Goal: Task Accomplishment & Management: Use online tool/utility

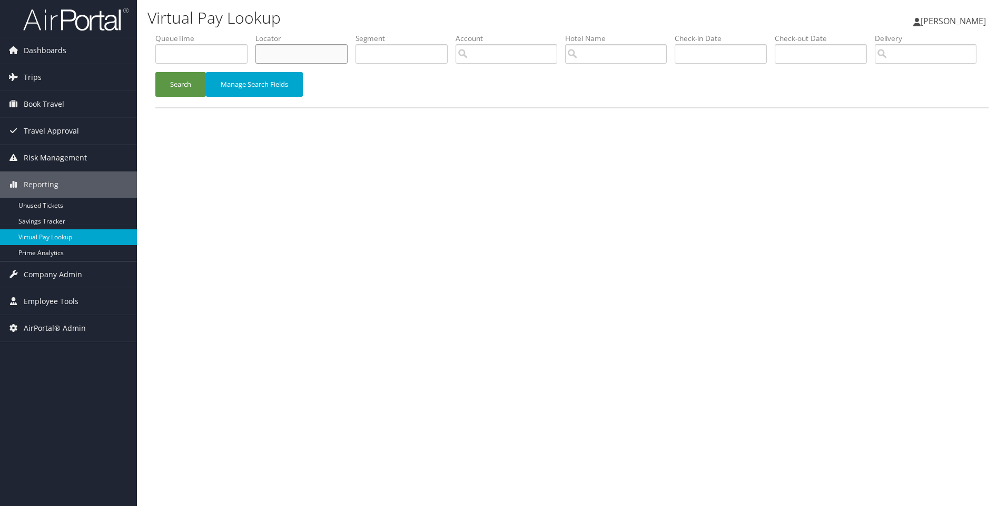
click at [318, 46] on input "text" at bounding box center [301, 53] width 92 height 19
paste input "DC6GG4"
type input "DC6GG4"
click at [155, 72] on button "Search" at bounding box center [180, 84] width 51 height 25
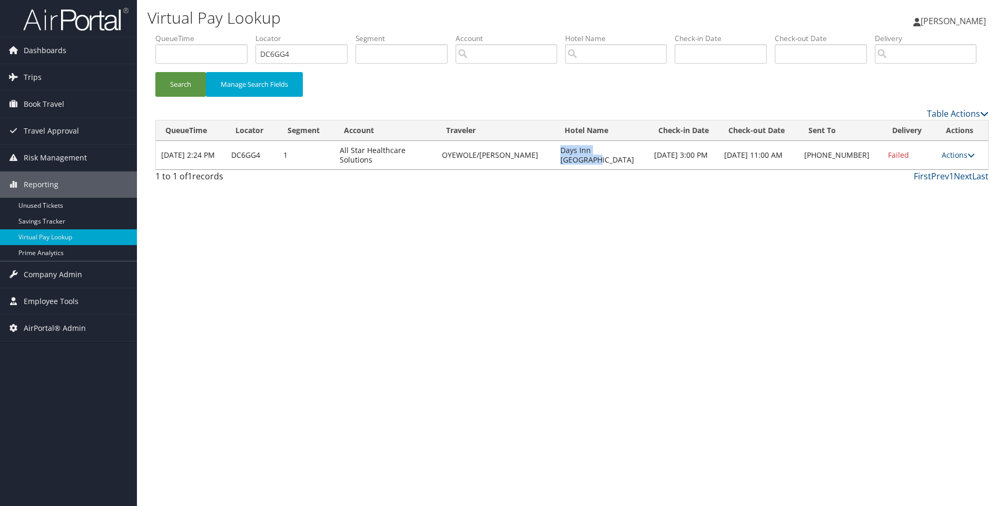
drag, startPoint x: 631, startPoint y: 198, endPoint x: 583, endPoint y: 180, distance: 51.3
click at [583, 170] on td "Days Inn [GEOGRAPHIC_DATA]" at bounding box center [601, 155] width 93 height 28
copy td "Days Inn [GEOGRAPHIC_DATA]"
click at [950, 170] on td "Actions Resend Logs Delivery Information View Itinerary" at bounding box center [962, 155] width 52 height 28
click at [946, 160] on link "Actions" at bounding box center [957, 155] width 33 height 10
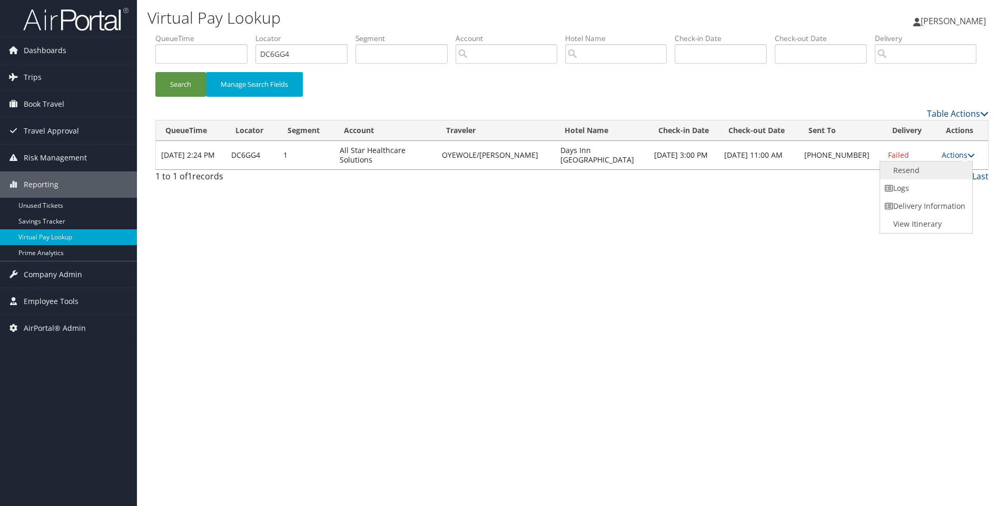
click at [922, 180] on link "Resend" at bounding box center [925, 171] width 90 height 18
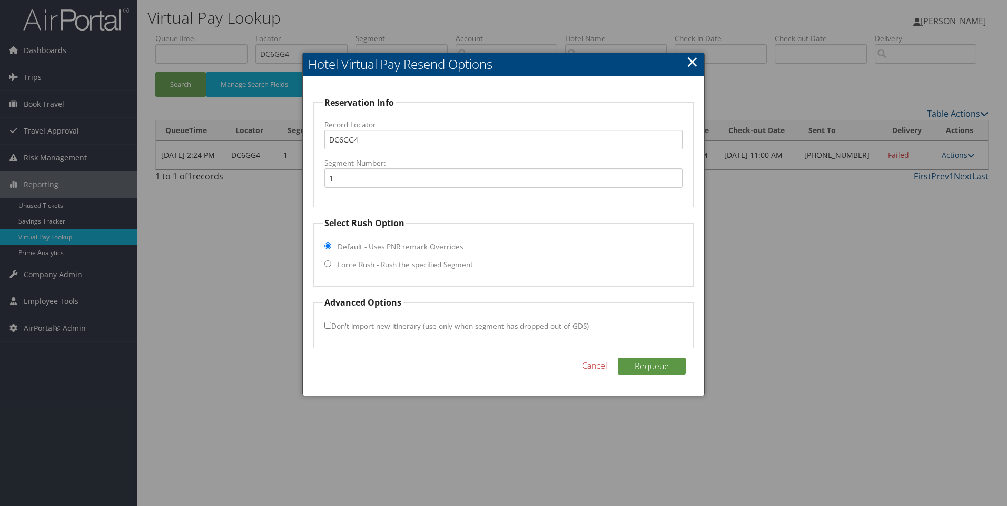
click at [389, 258] on fieldset "Select Rush Option Default - Uses PNR remark Overrides Force Rush - Rush the sp…" at bounding box center [503, 252] width 381 height 70
click at [329, 266] on input "Force Rush - Rush the specified Segment" at bounding box center [327, 264] width 7 height 7
radio input "true"
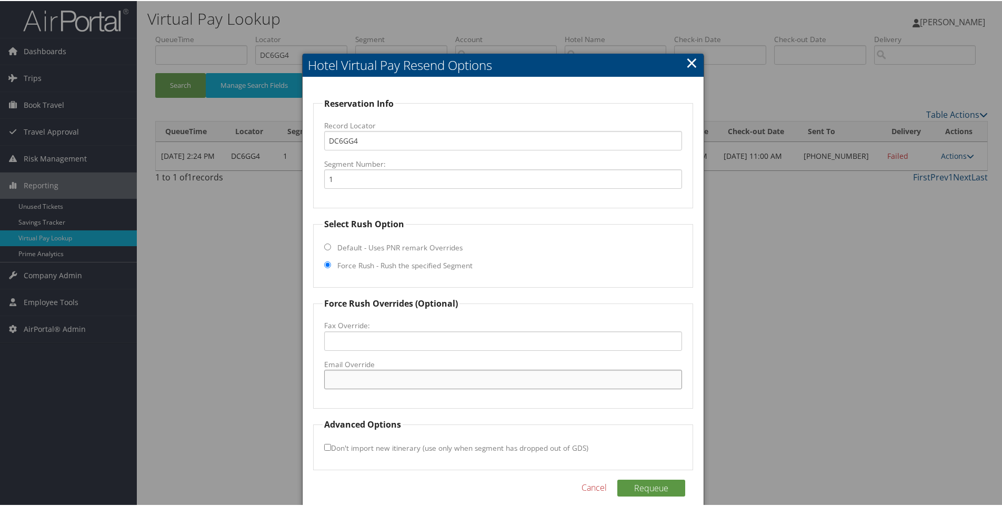
click at [364, 375] on input "Email Override" at bounding box center [503, 378] width 359 height 19
paste input ""[EMAIL_ADDRESS][DOMAIN_NAME]" <[EMAIL_ADDRESS][DOMAIN_NAME]>"
click at [364, 375] on input ""[EMAIL_ADDRESS][DOMAIN_NAME]" <[EMAIL_ADDRESS][DOMAIN_NAME]>" at bounding box center [503, 378] width 359 height 19
drag, startPoint x: 519, startPoint y: 379, endPoint x: 742, endPoint y: 381, distance: 223.2
click at [742, 381] on body "Menu Dashboards ► AirPortal 360™ (Manager) AirPortal 360™ (Agent) My Travel Das…" at bounding box center [503, 253] width 1007 height 506
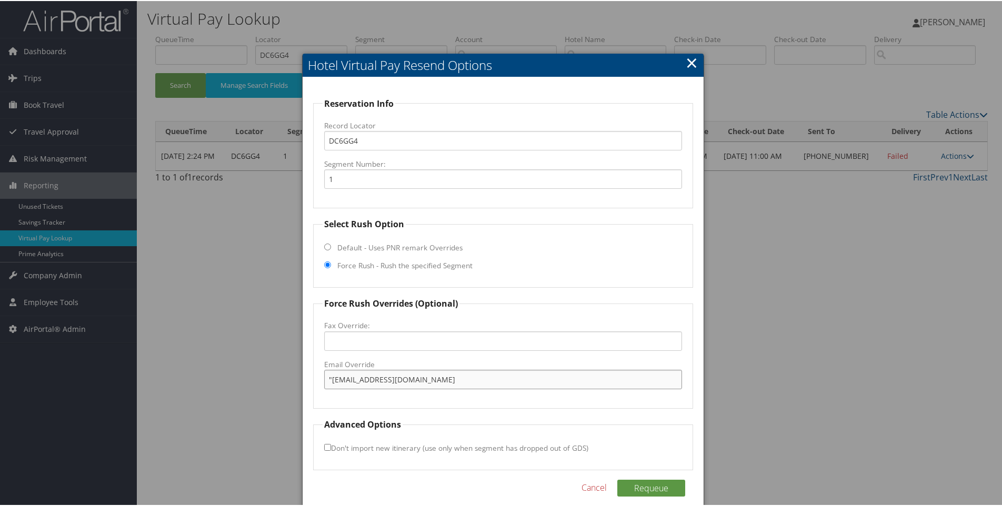
click at [331, 384] on input ""[EMAIL_ADDRESS][DOMAIN_NAME]" at bounding box center [503, 378] width 359 height 19
type input "[EMAIL_ADDRESS][DOMAIN_NAME]"
click at [658, 484] on button "Requeue" at bounding box center [652, 487] width 68 height 17
